Goal: Register for event/course

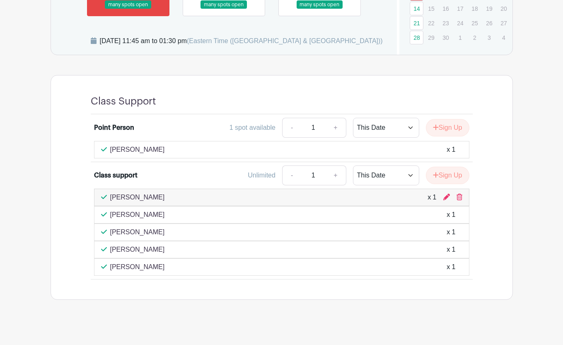
scroll to position [491, 0]
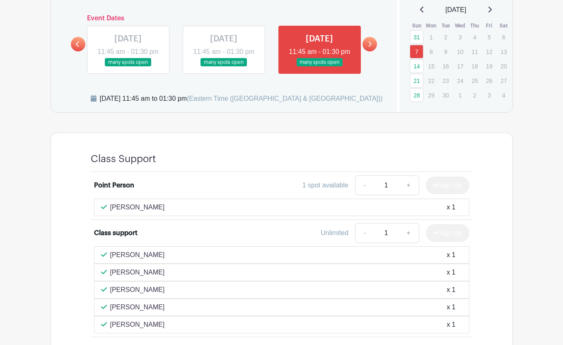
scroll to position [414, 0]
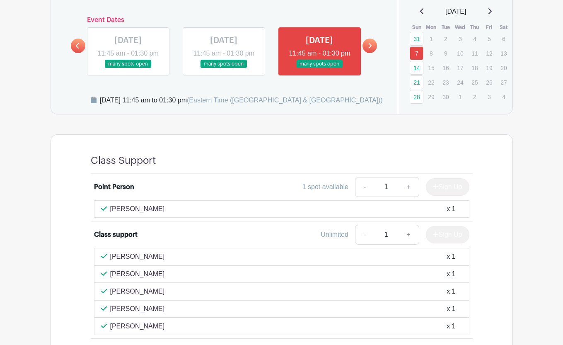
click at [371, 47] on link at bounding box center [370, 46] width 15 height 15
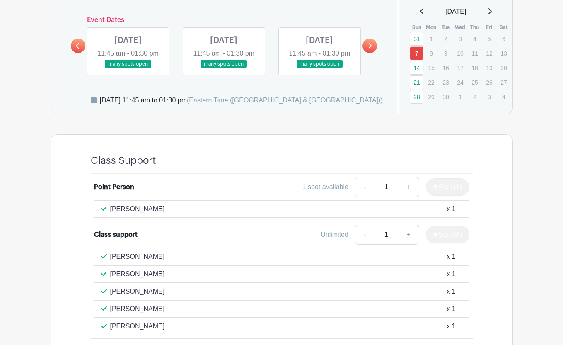
click at [128, 68] on link at bounding box center [128, 68] width 0 height 0
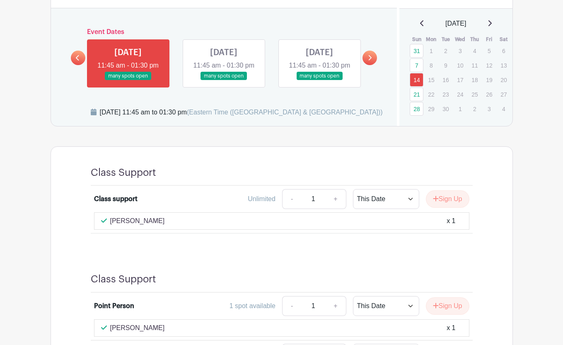
scroll to position [401, 0]
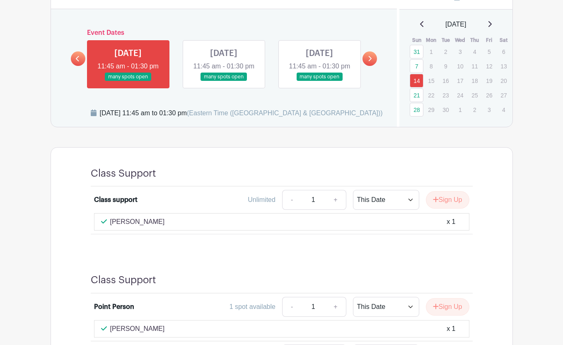
click at [224, 81] on link at bounding box center [224, 81] width 0 height 0
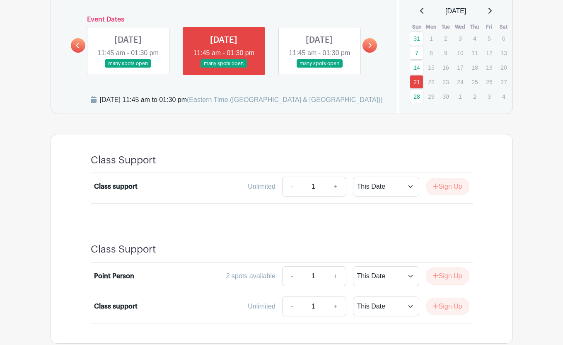
scroll to position [371, 0]
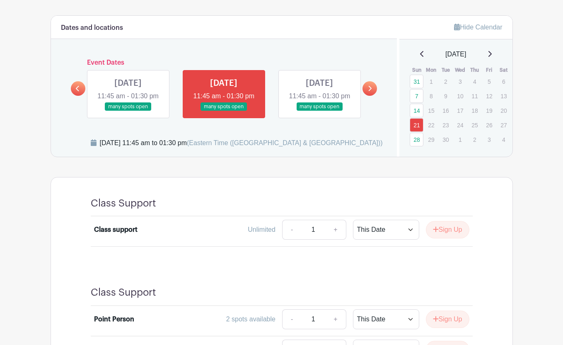
click at [128, 111] on link at bounding box center [128, 111] width 0 height 0
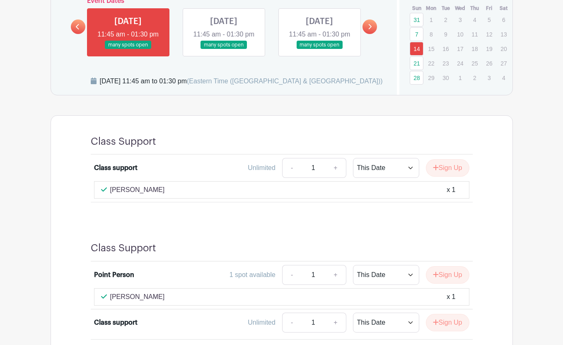
scroll to position [510, 0]
